Goal: Check status: Check status

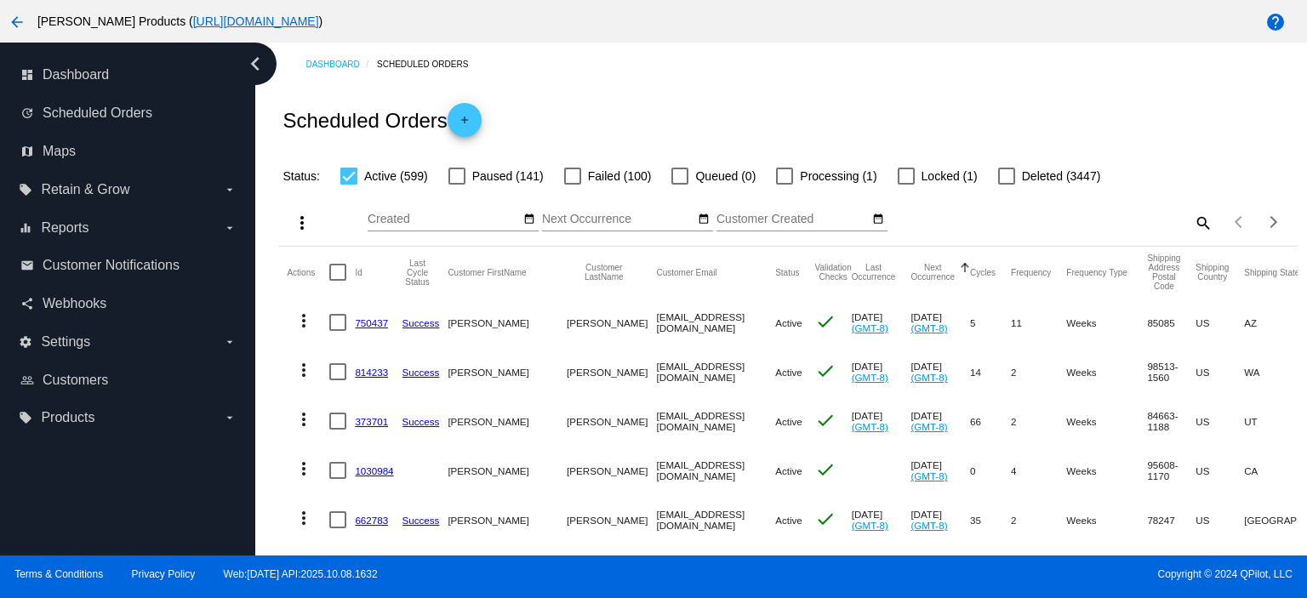
click at [1192, 225] on mat-icon "search" at bounding box center [1202, 222] width 20 height 26
click at [963, 223] on input "Search" at bounding box center [1086, 220] width 254 height 14
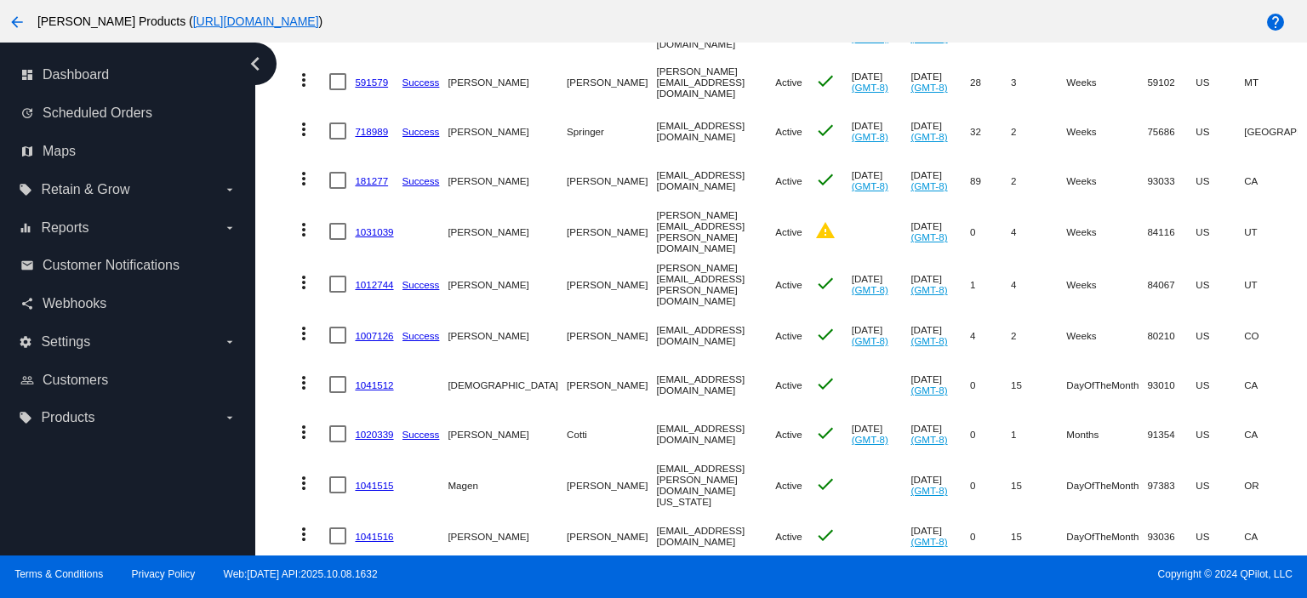
scroll to position [567, 0]
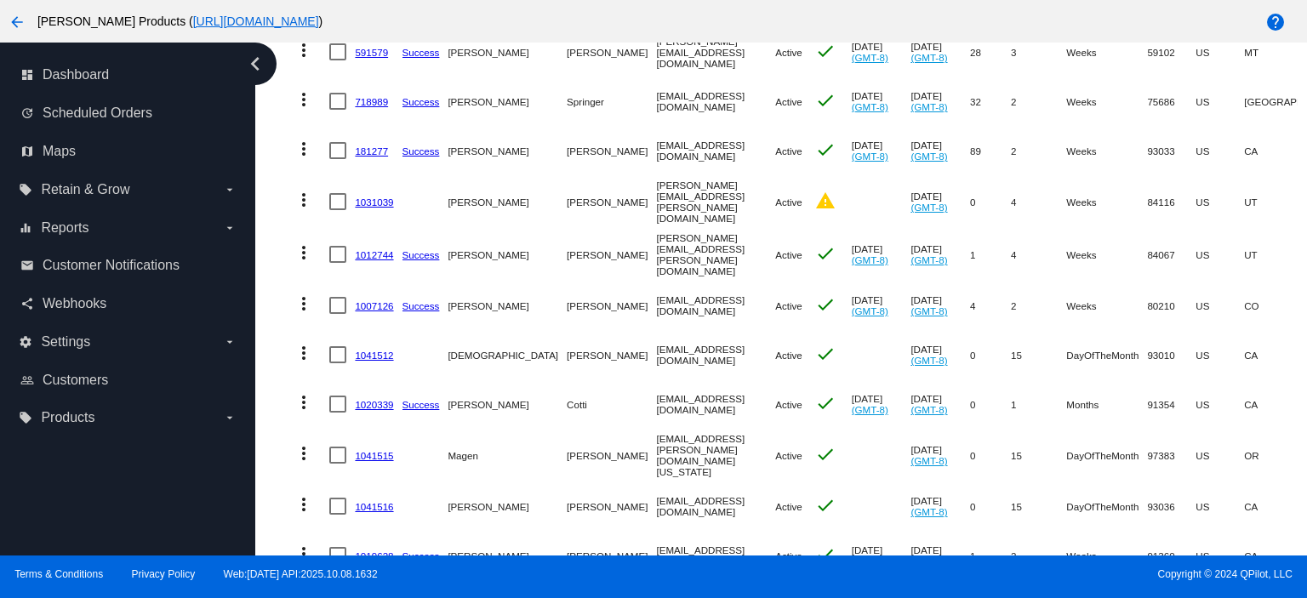
click at [378, 350] on link "1041512" at bounding box center [374, 355] width 38 height 11
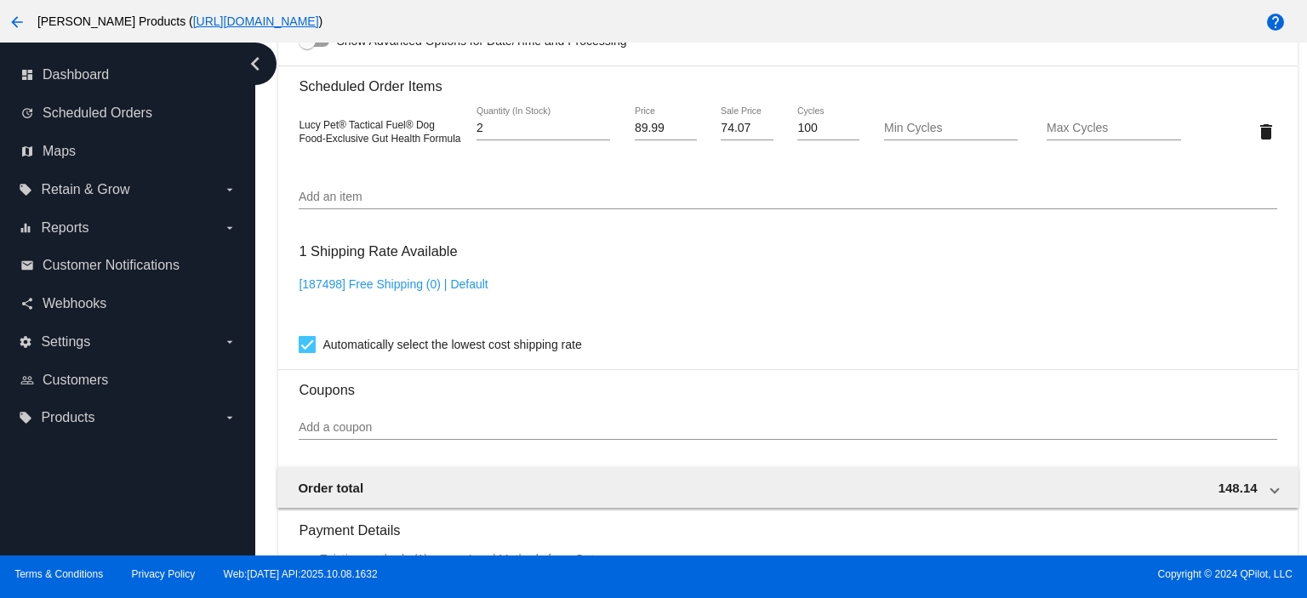
scroll to position [1021, 0]
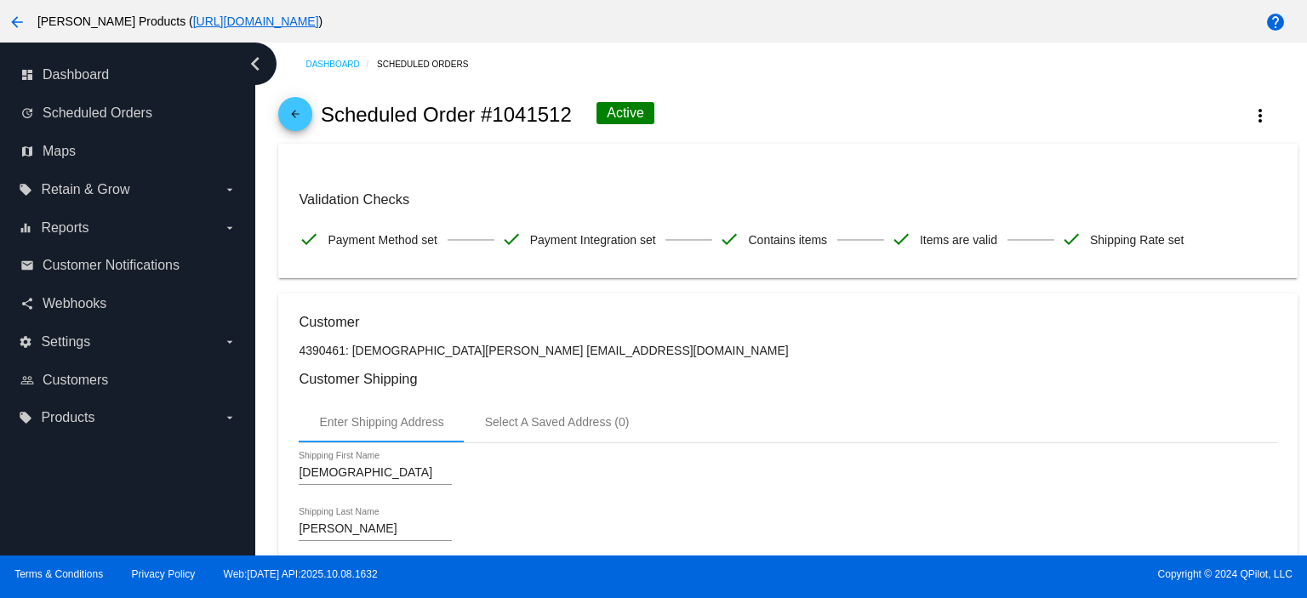
click at [301, 111] on mat-icon "arrow_back" at bounding box center [295, 118] width 20 height 20
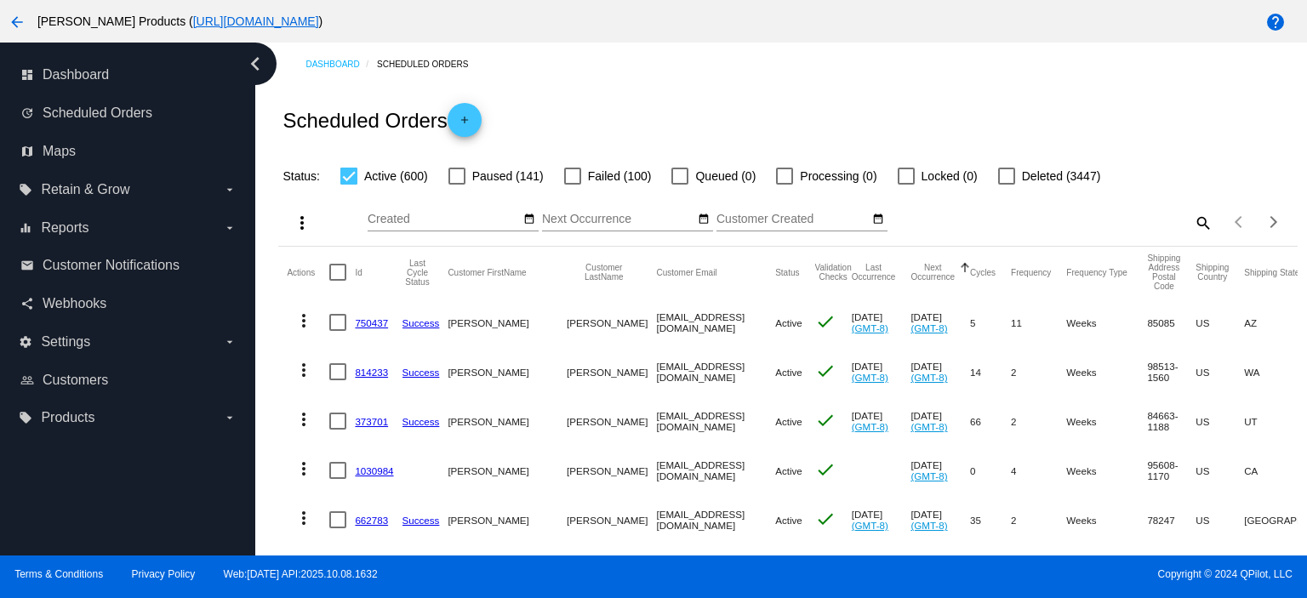
click at [1192, 223] on mat-icon "search" at bounding box center [1202, 222] width 20 height 26
click at [978, 221] on input "Search" at bounding box center [1086, 220] width 254 height 14
paste input "Elizabeth.Warner4321@gmail.com"
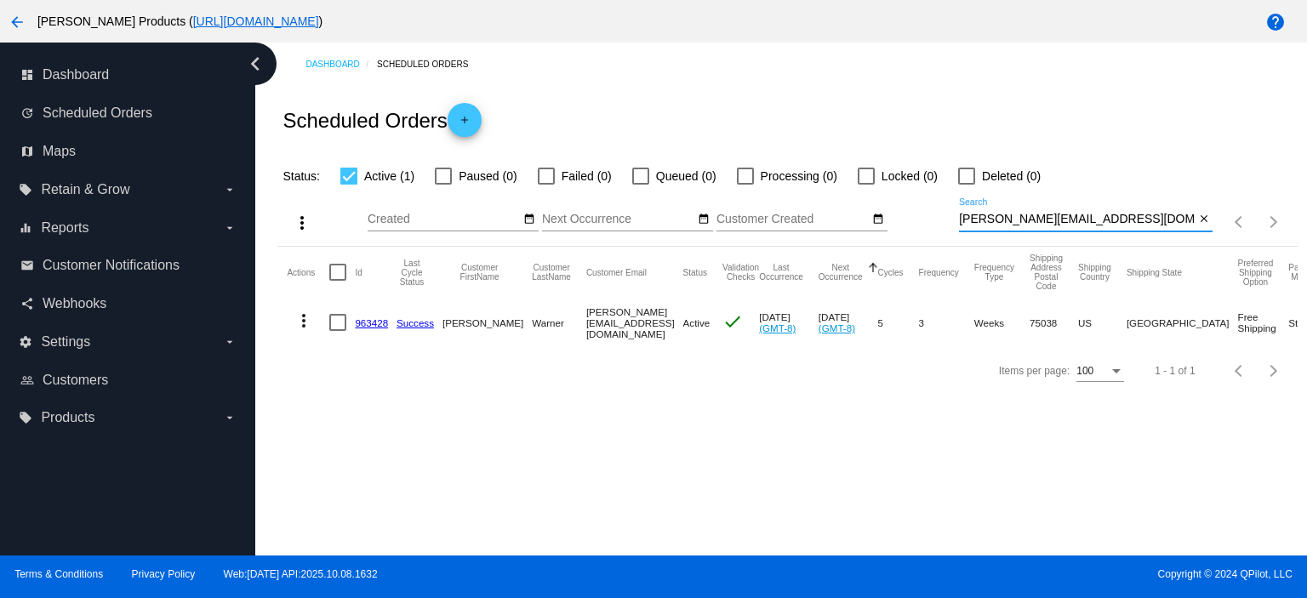
type input "Elizabeth.Warner4321@gmail.com"
click at [376, 322] on link "963428" at bounding box center [371, 322] width 33 height 11
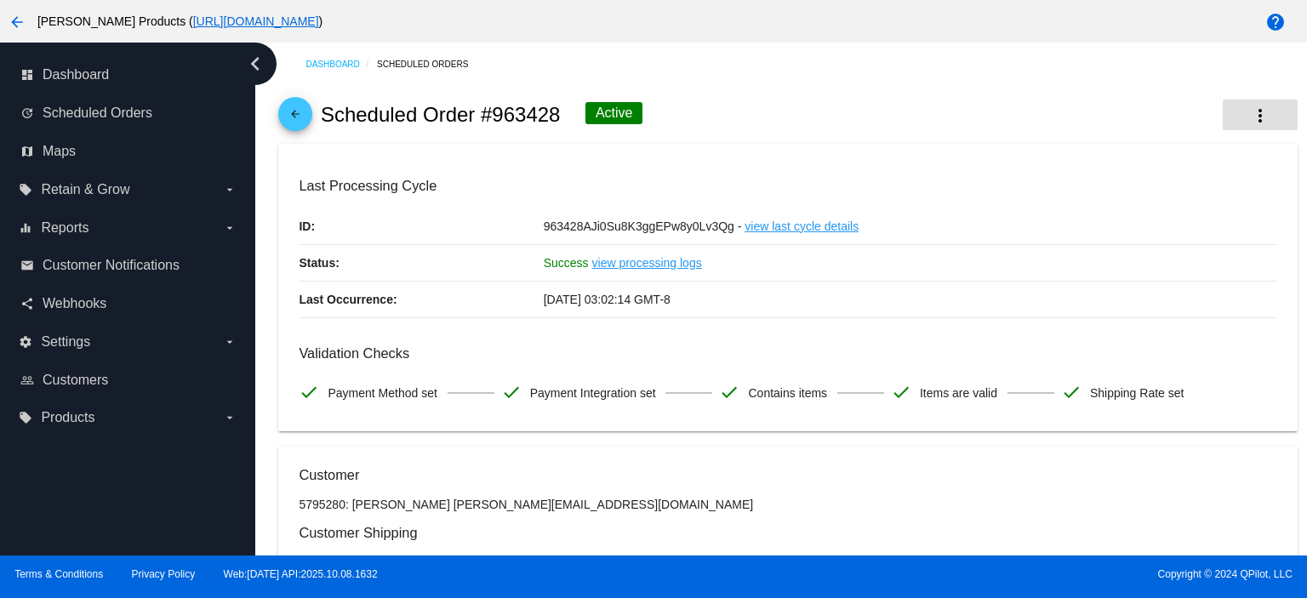
click at [1250, 108] on mat-icon "more_vert" at bounding box center [1260, 116] width 20 height 20
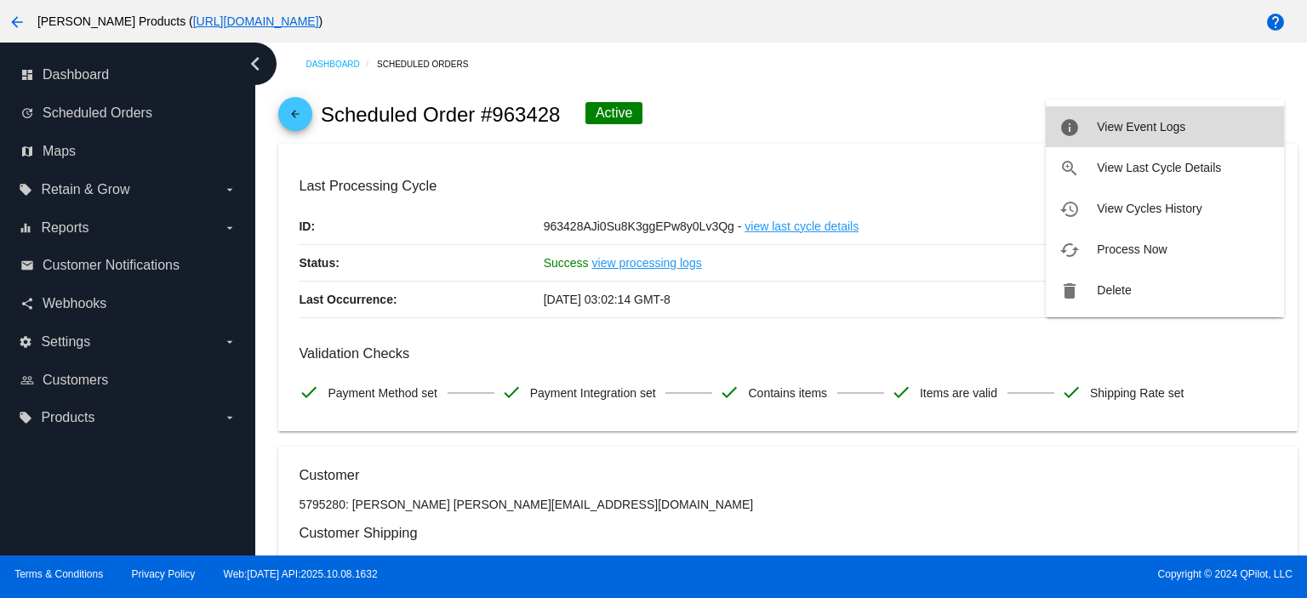
click at [1130, 129] on span "View Event Logs" at bounding box center [1141, 127] width 88 height 14
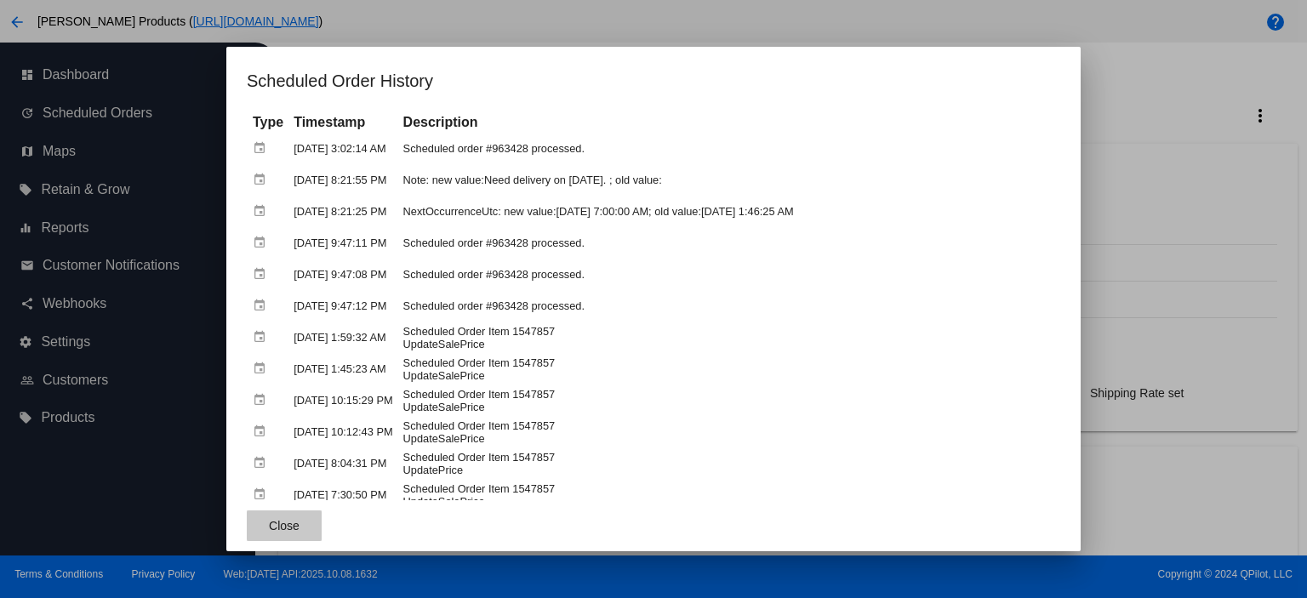
click at [269, 532] on span "Close" at bounding box center [284, 526] width 31 height 14
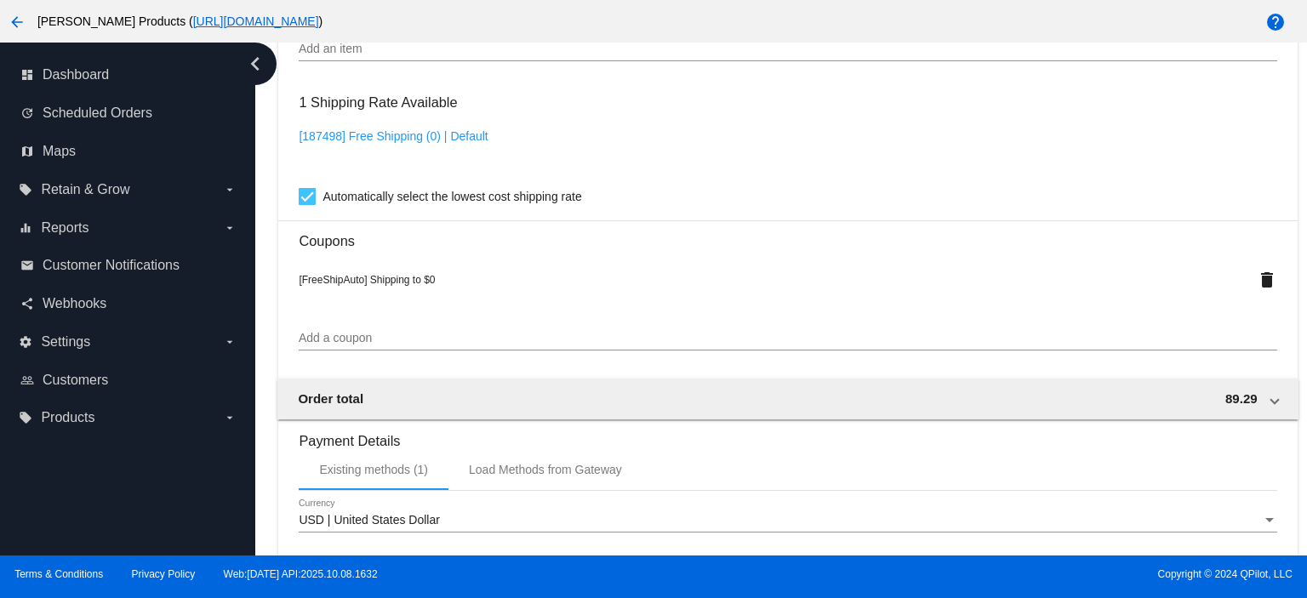
scroll to position [1666, 0]
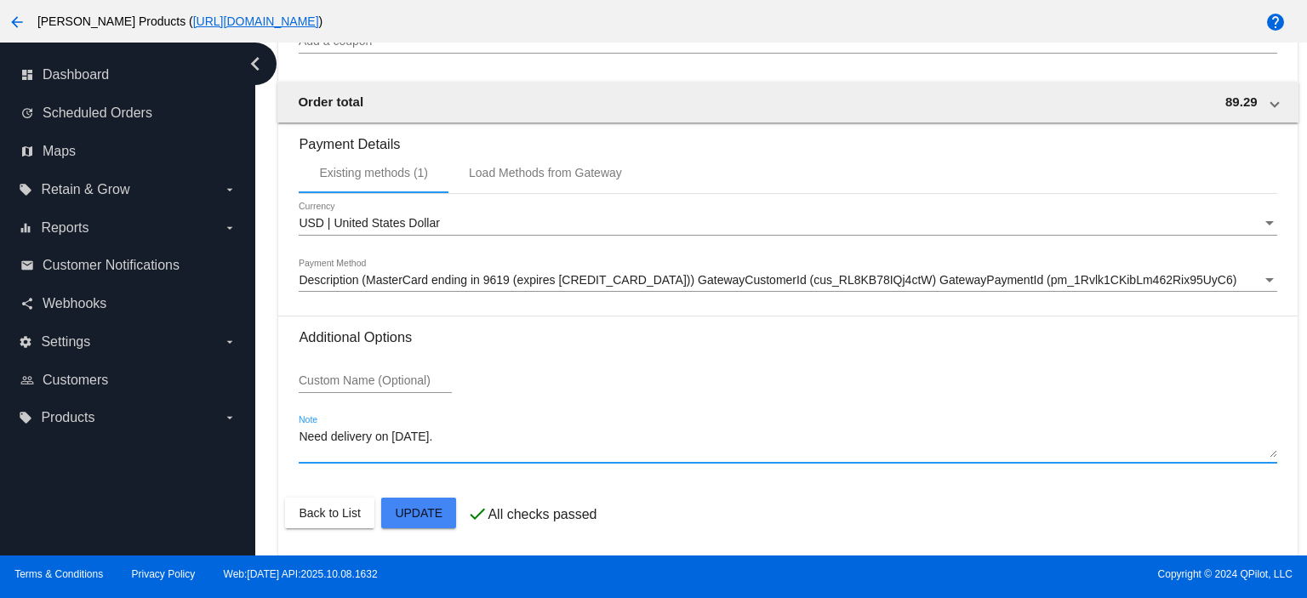
drag, startPoint x: 463, startPoint y: 435, endPoint x: 240, endPoint y: 443, distance: 223.1
click at [240, 443] on div "dashboard Dashboard update Scheduled Orders map Maps local_offer Retain & Grow …" at bounding box center [653, 299] width 1307 height 513
